Goal: Communication & Community: Ask a question

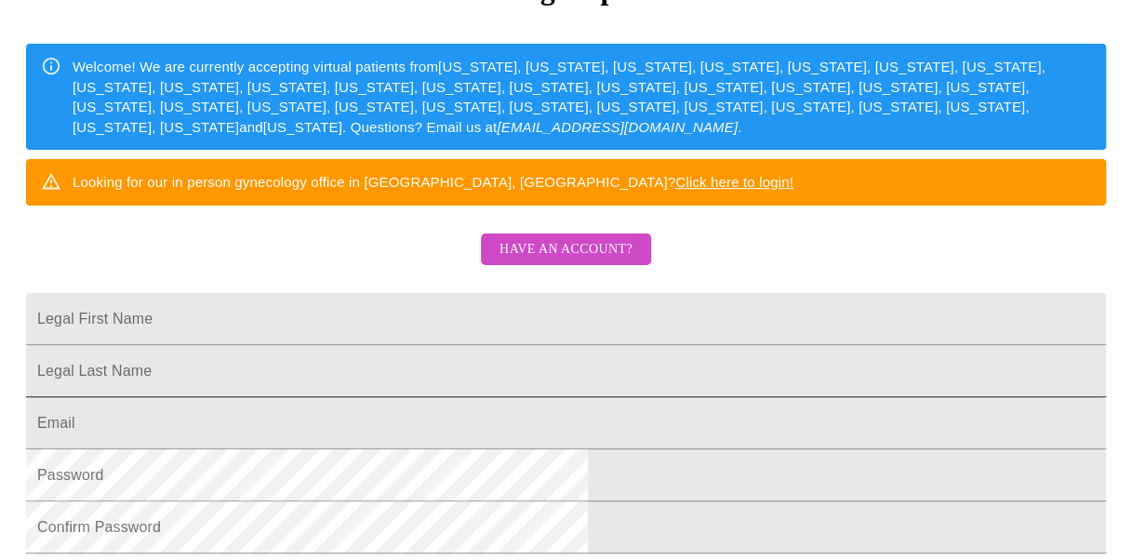
scroll to position [329, 0]
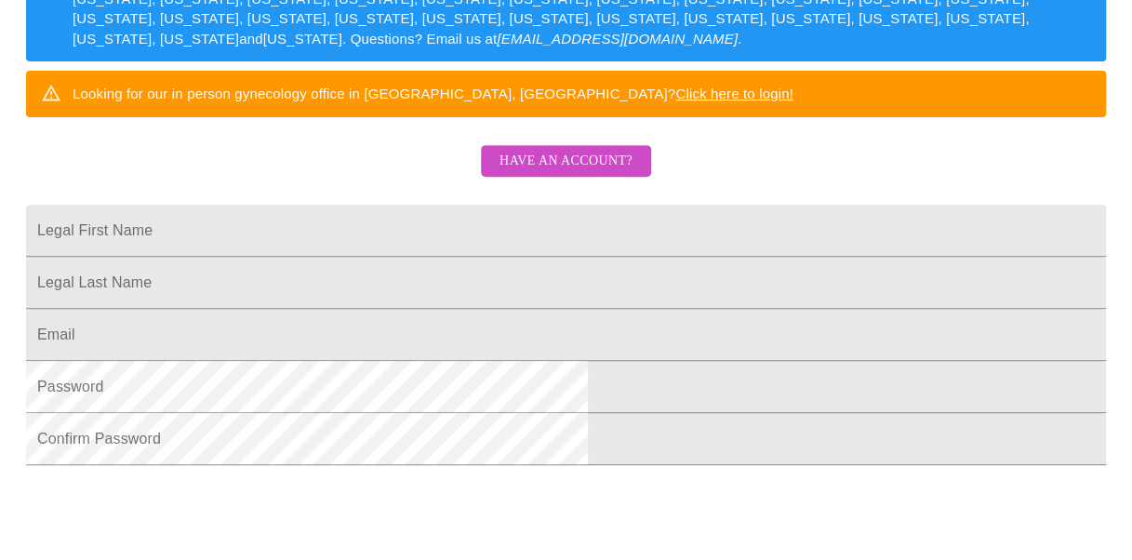
click at [588, 173] on span "Have an account?" at bounding box center [565, 161] width 133 height 23
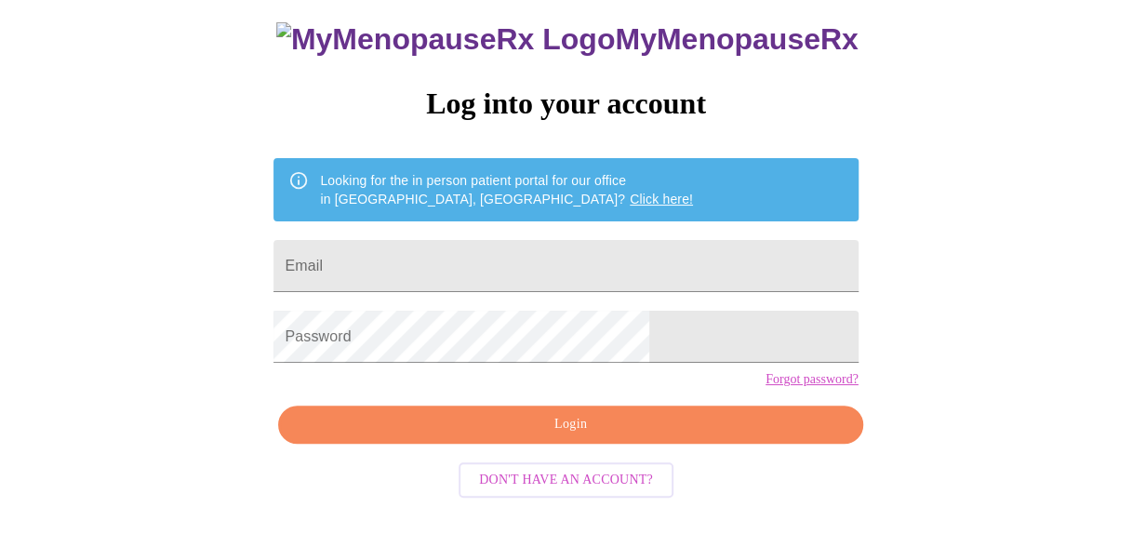
scroll to position [104, 0]
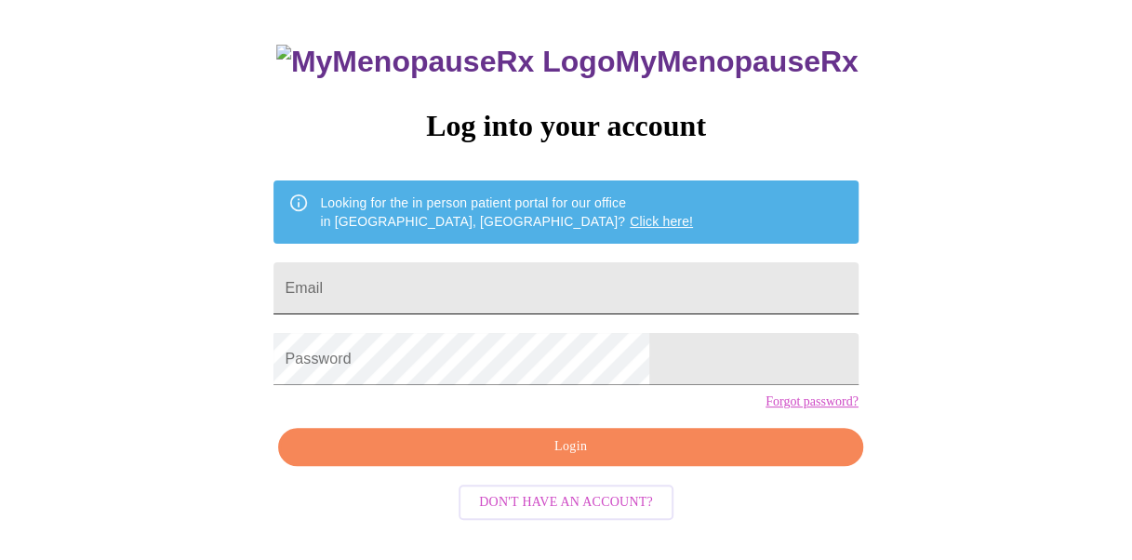
click at [488, 290] on input "Email" at bounding box center [565, 288] width 584 height 52
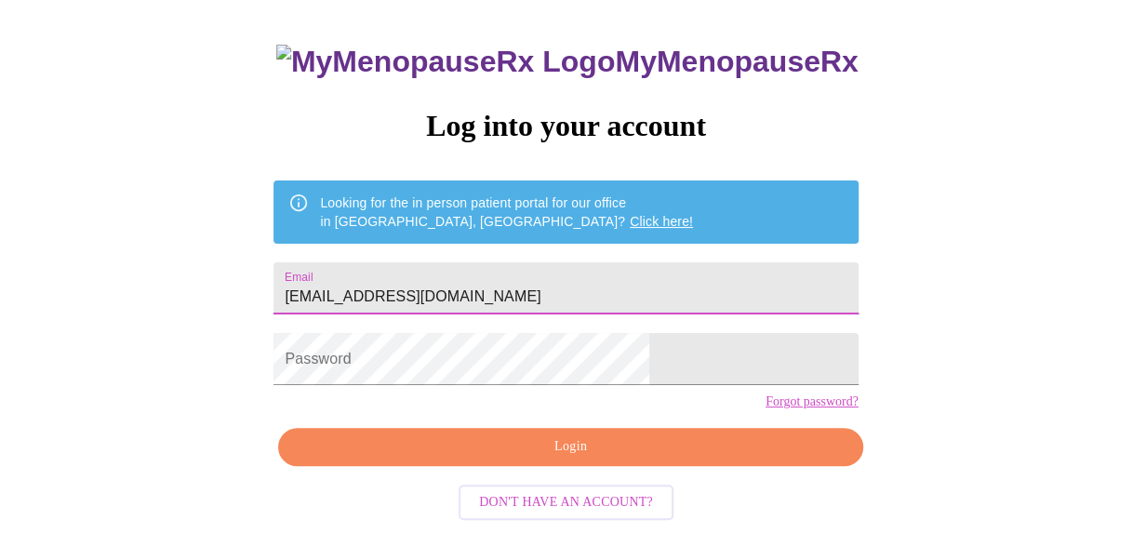
type input "[EMAIL_ADDRESS][DOMAIN_NAME]"
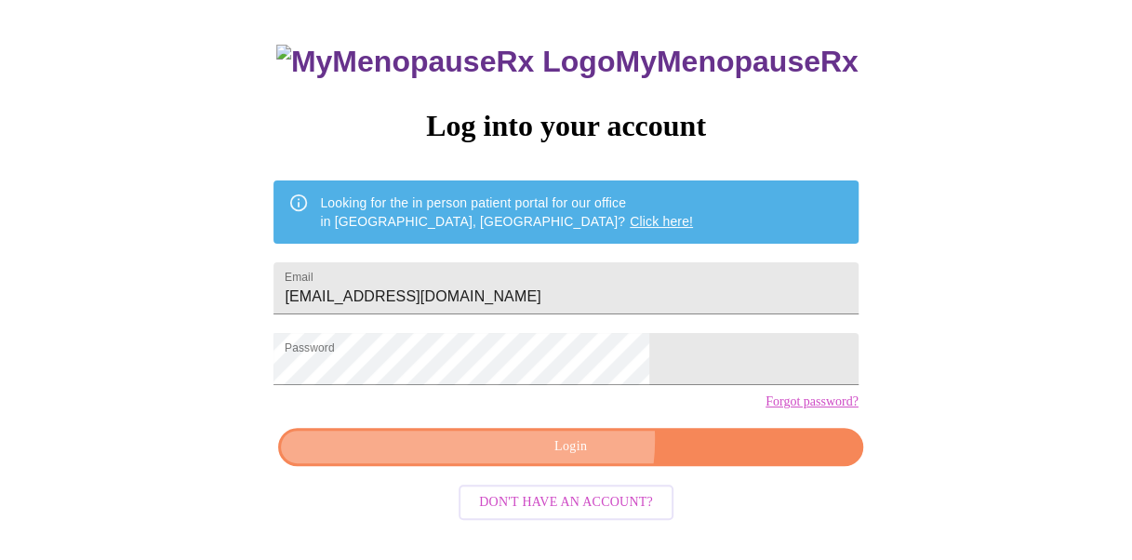
click at [552, 459] on span "Login" at bounding box center [569, 446] width 541 height 23
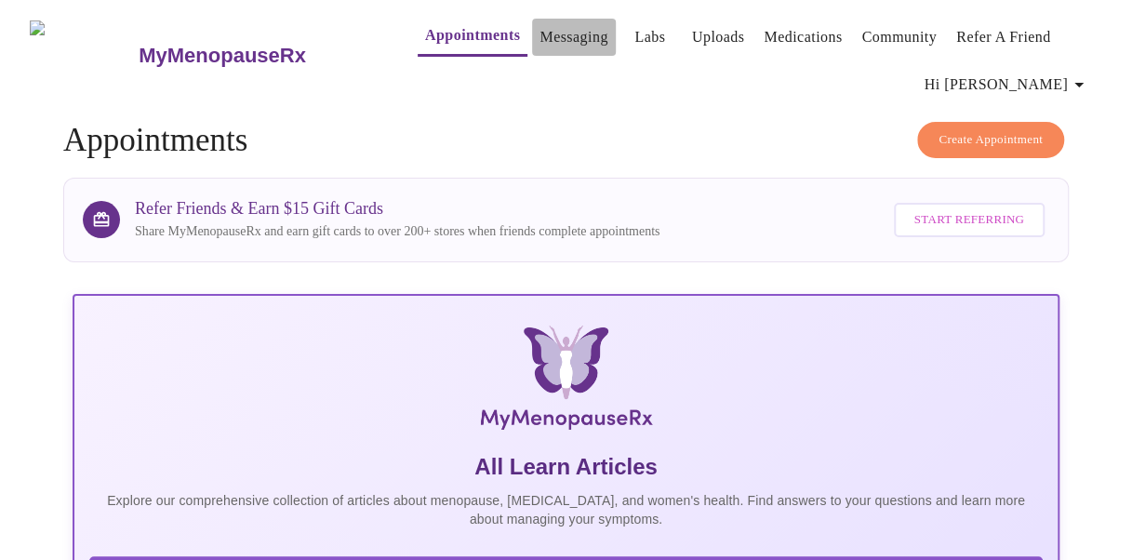
click at [539, 30] on link "Messaging" at bounding box center [573, 37] width 68 height 26
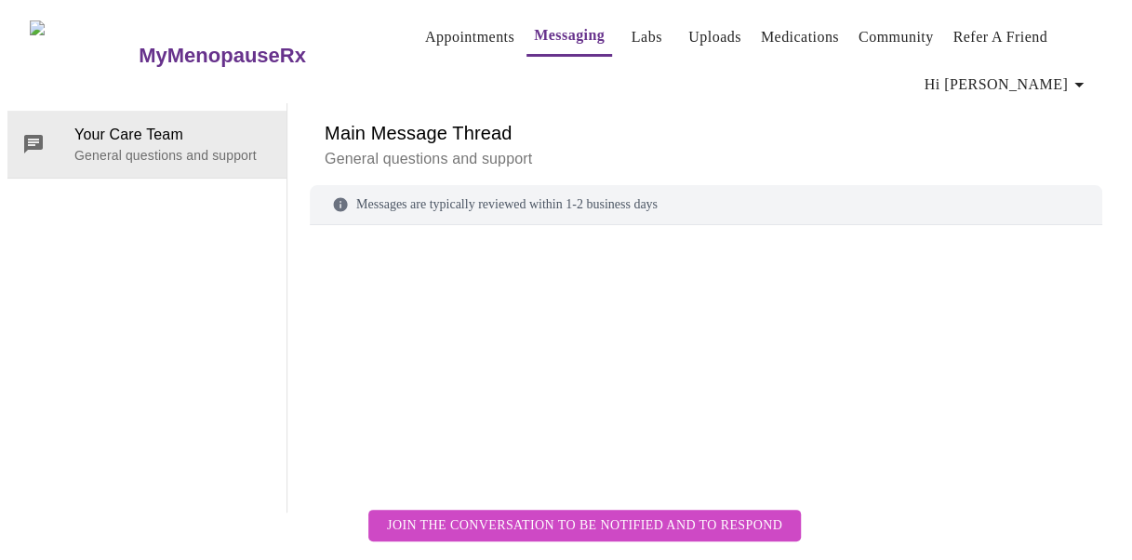
scroll to position [95, 0]
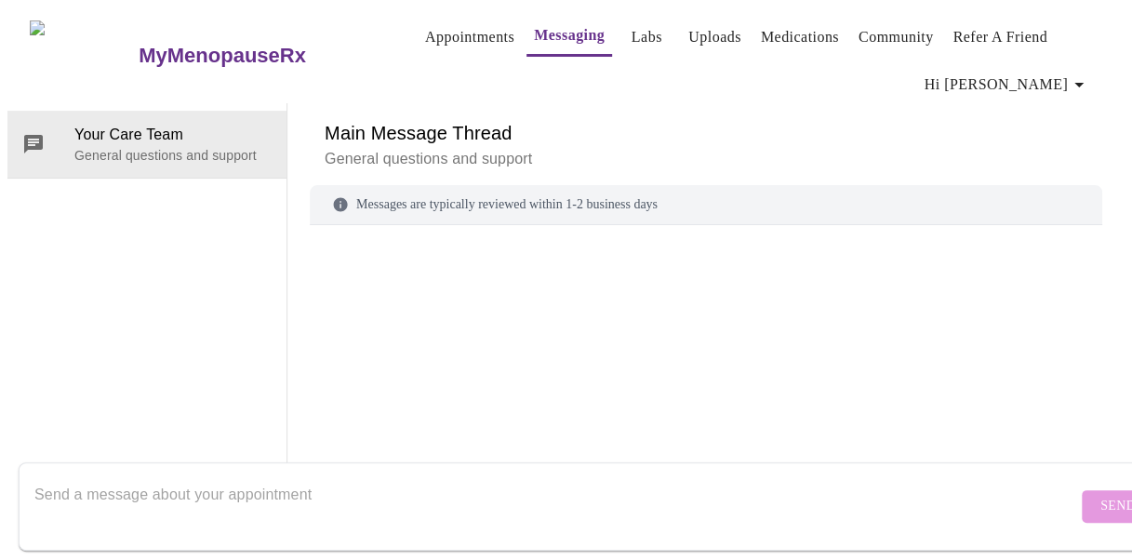
click at [436, 247] on div at bounding box center [706, 342] width 792 height 191
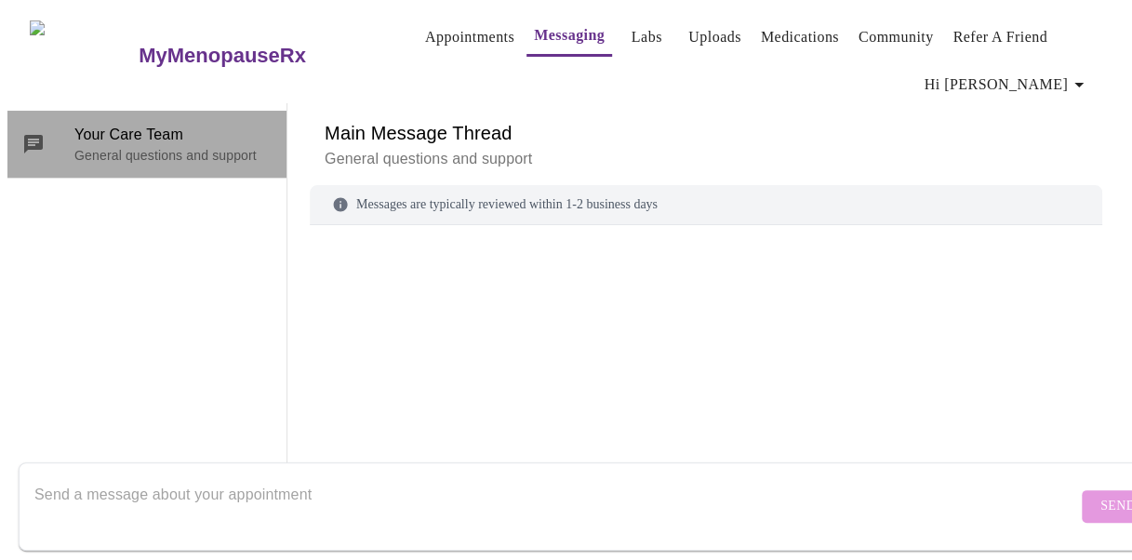
click at [167, 146] on p "General questions and support" at bounding box center [172, 155] width 197 height 19
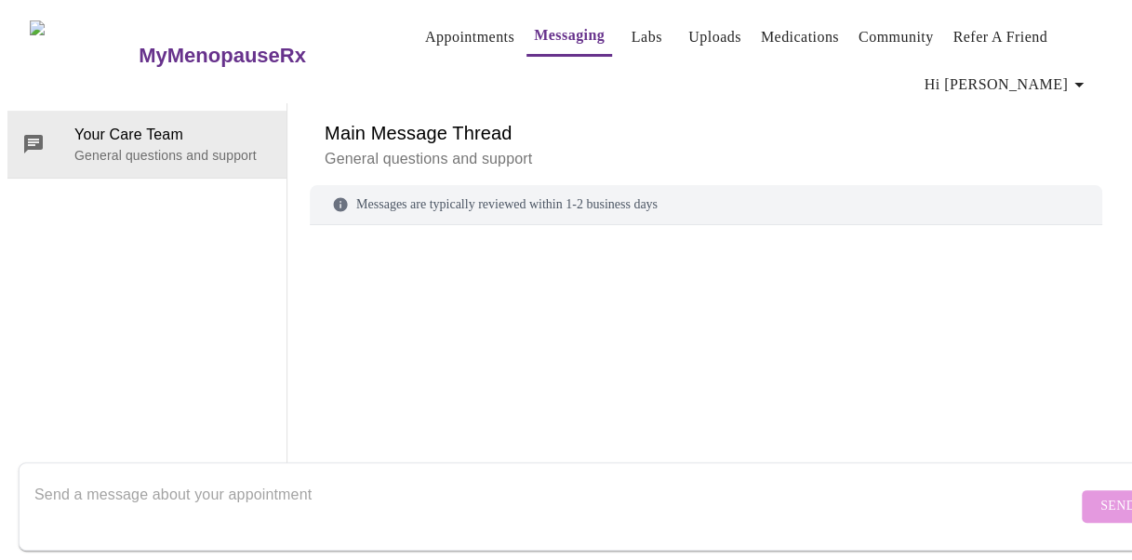
scroll to position [0, 0]
click at [286, 481] on textarea "Send a message about your appointment" at bounding box center [555, 506] width 1043 height 60
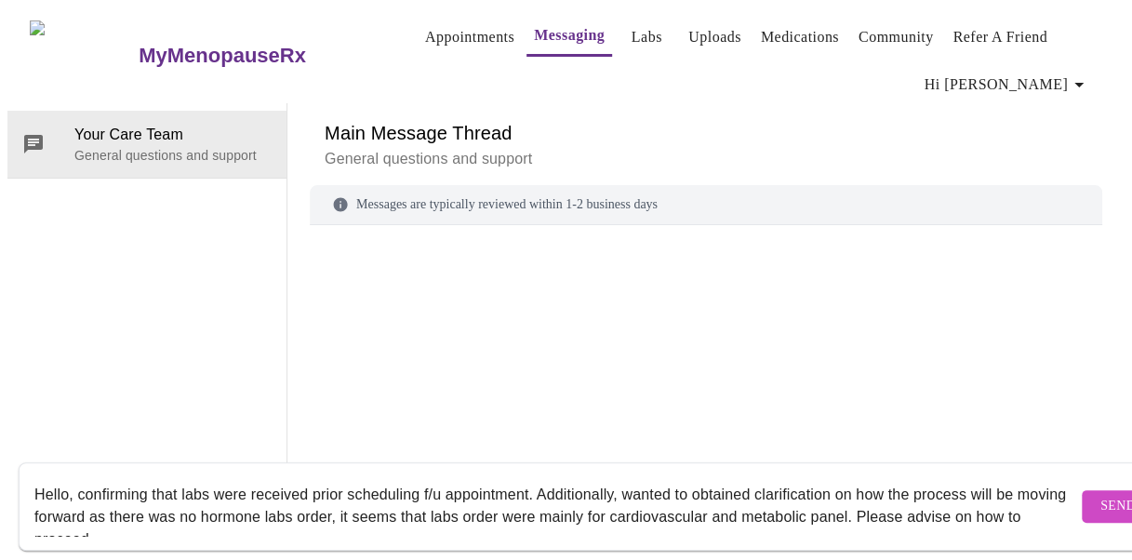
type textarea "Hello, confirming that labs were received prior scheduling f/u appointment. Add…"
click at [1100, 495] on span "Send" at bounding box center [1117, 506] width 35 height 23
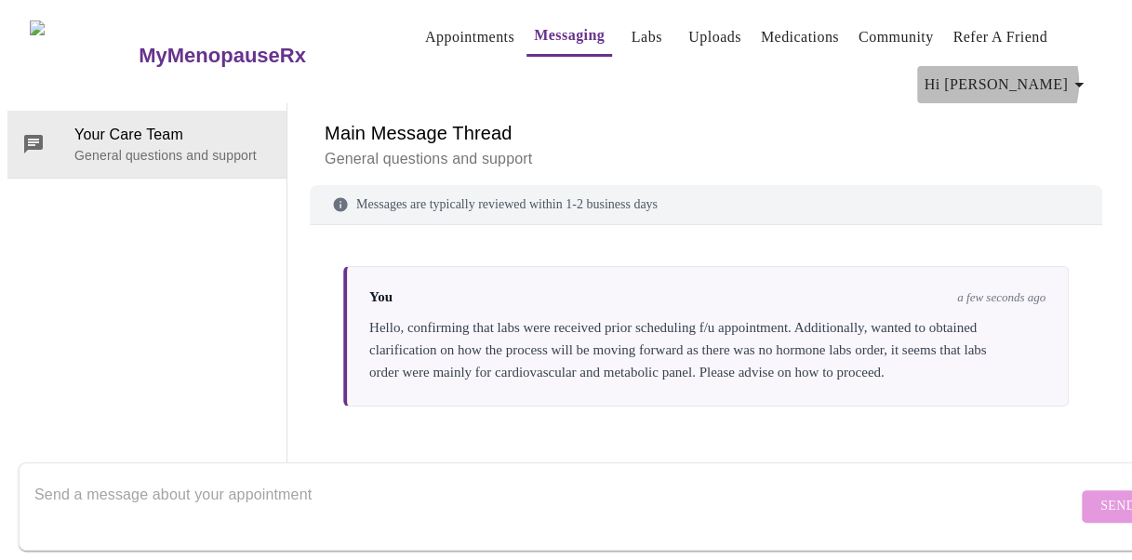
click at [1074, 75] on icon "button" at bounding box center [1079, 84] width 22 height 22
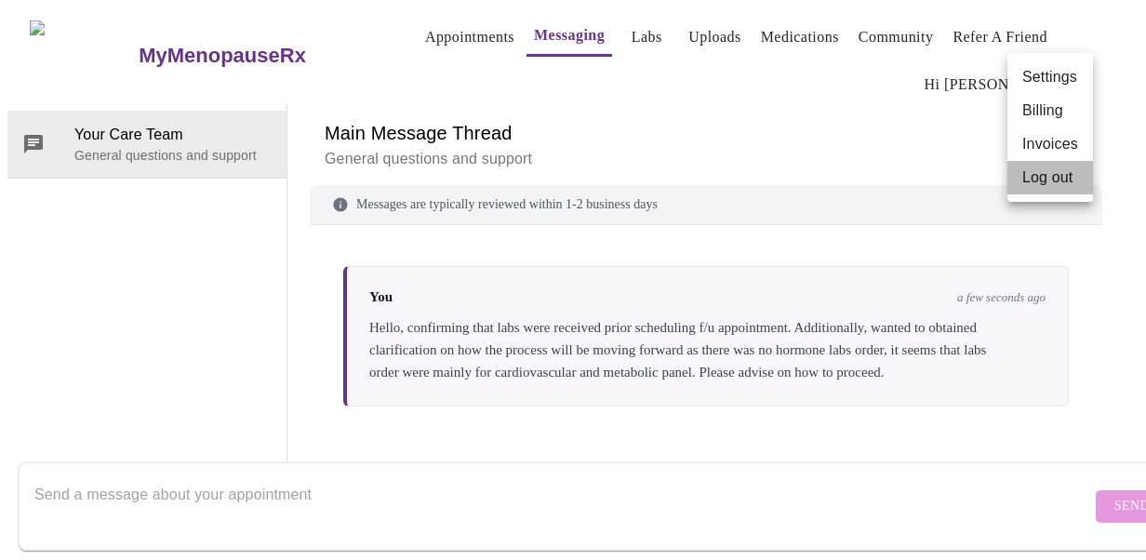
click at [1048, 182] on li "Log out" at bounding box center [1050, 177] width 86 height 33
